Goal: Browse casually

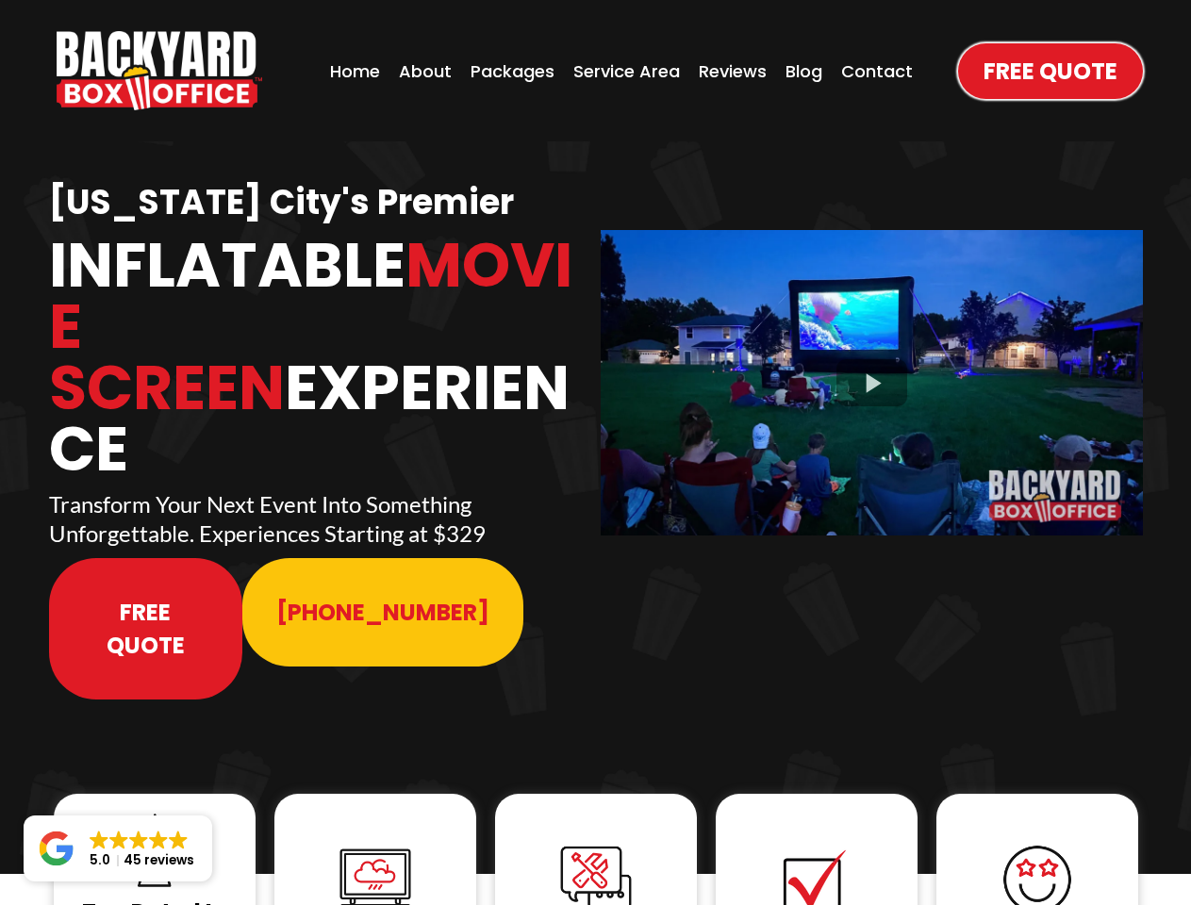
click at [159, 71] on img "https://www.backyardboxoffice.com" at bounding box center [160, 70] width 206 height 79
click at [871, 370] on div at bounding box center [872, 382] width 542 height 305
click at [155, 813] on img at bounding box center [154, 850] width 75 height 75
click at [375, 842] on img at bounding box center [375, 879] width 75 height 75
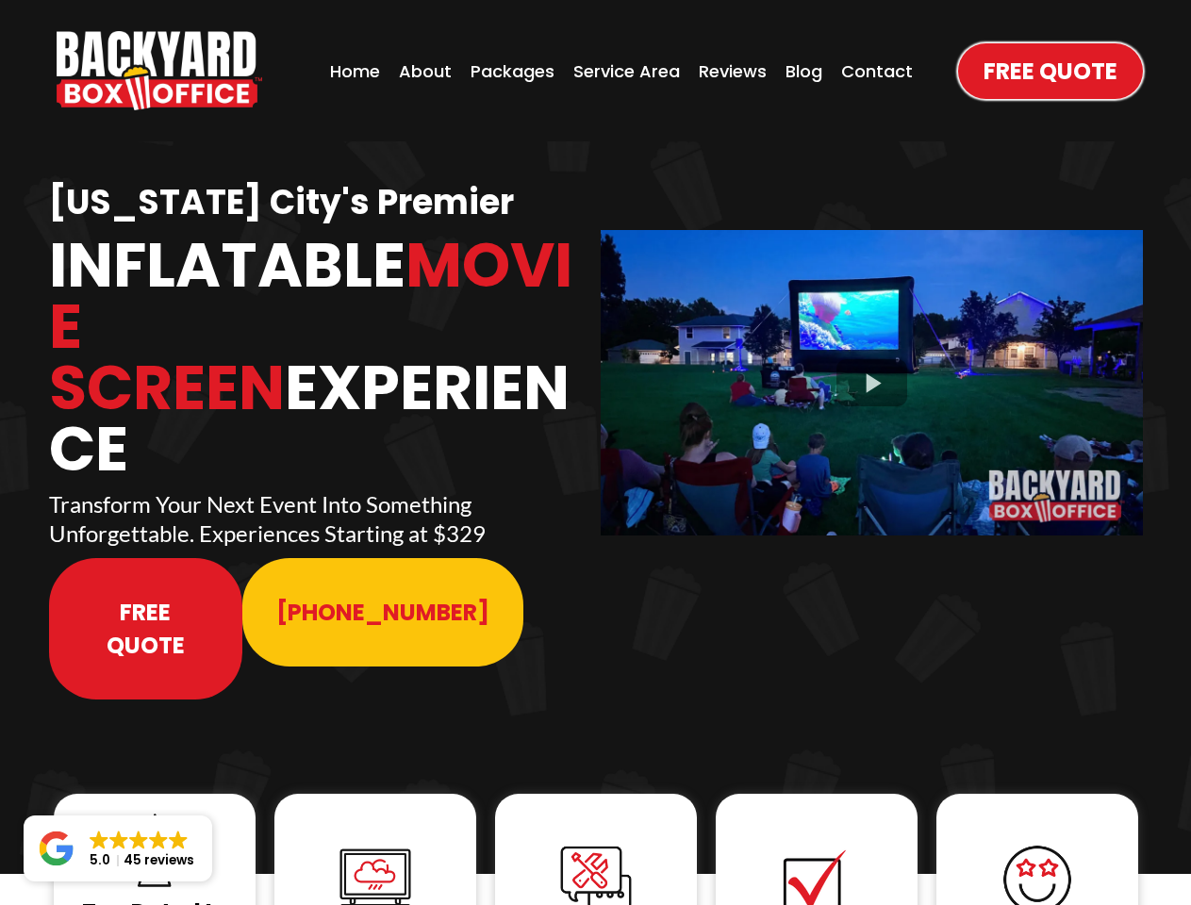
click at [375, 842] on img at bounding box center [375, 879] width 75 height 75
click at [596, 843] on img at bounding box center [595, 880] width 75 height 75
click at [817, 843] on img at bounding box center [816, 880] width 75 height 75
